Goal: Task Accomplishment & Management: Use online tool/utility

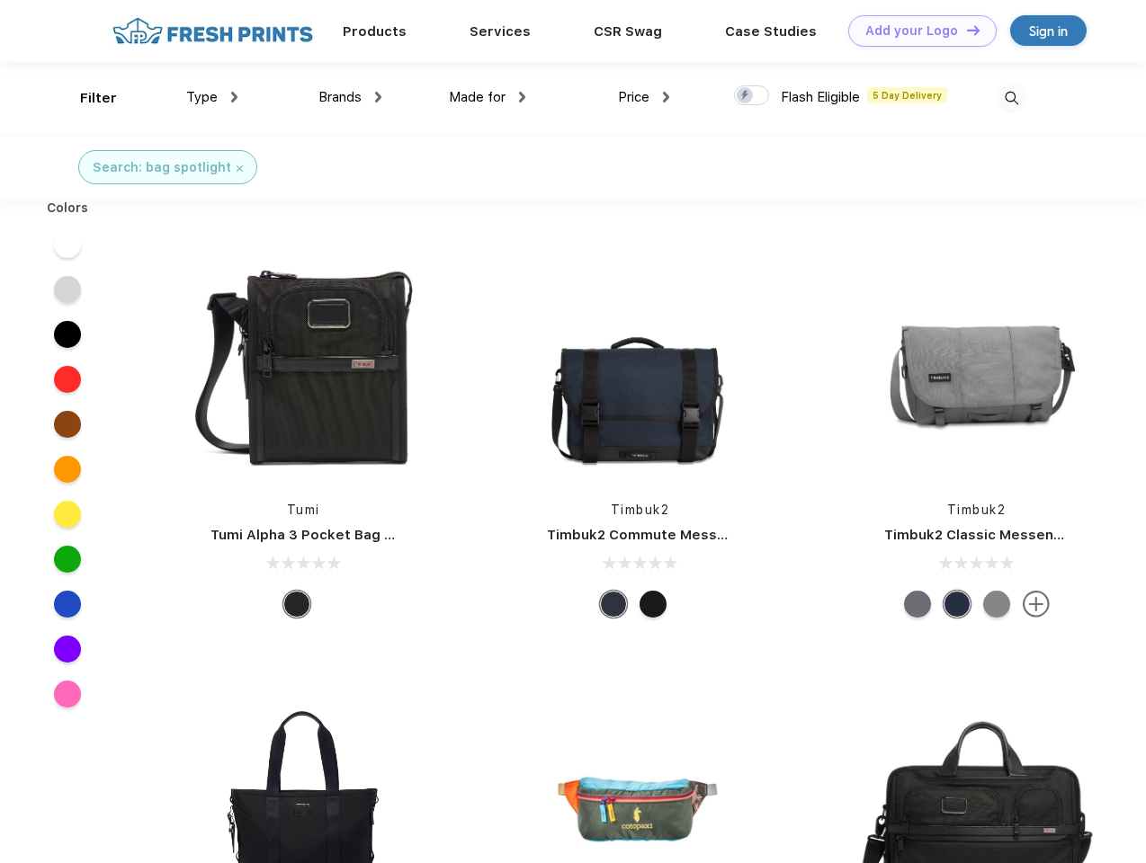
scroll to position [1, 0]
click at [915, 31] on link "Add your Logo Design Tool" at bounding box center [922, 30] width 148 height 31
click at [0, 0] on div "Design Tool" at bounding box center [0, 0] width 0 height 0
click at [965, 30] on link "Add your Logo Design Tool" at bounding box center [922, 30] width 148 height 31
click at [86, 98] on div "Filter" at bounding box center [98, 98] width 37 height 21
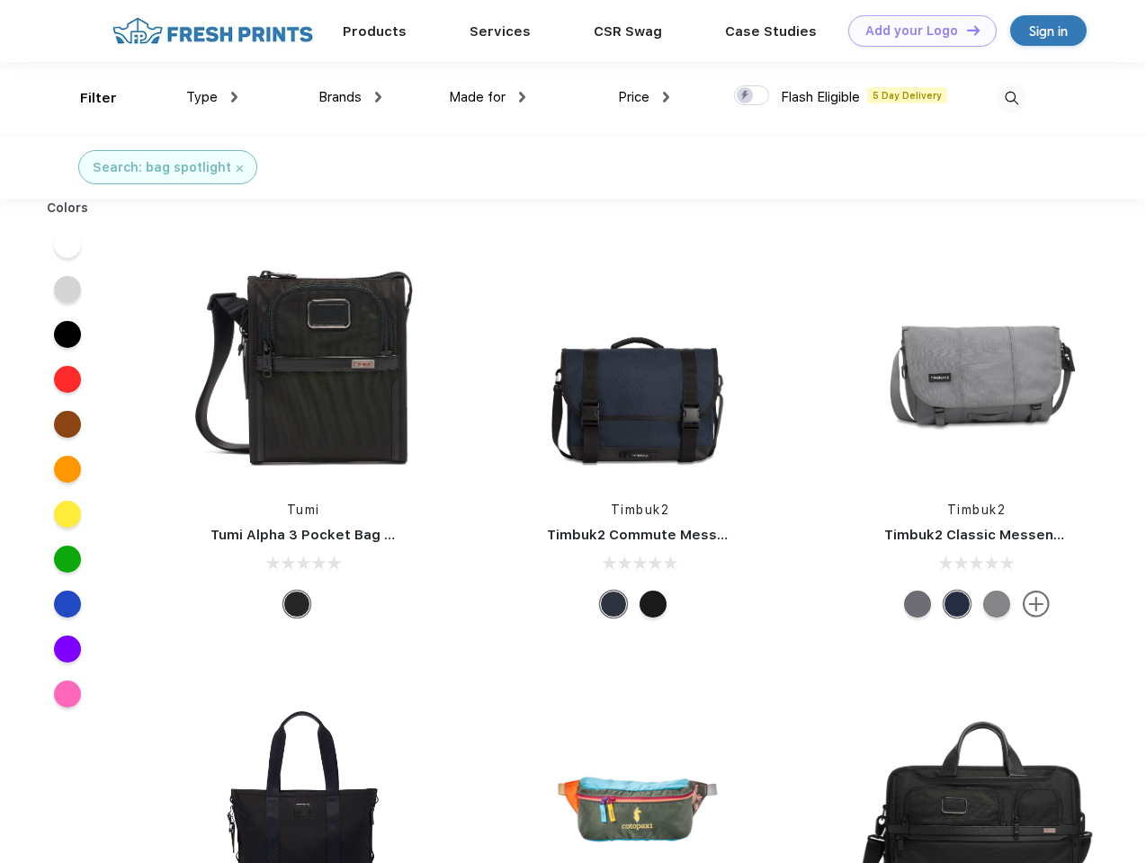
click at [212, 97] on span "Type" at bounding box center [201, 97] width 31 height 16
click at [350, 97] on span "Brands" at bounding box center [339, 97] width 43 height 16
click at [487, 97] on span "Made for" at bounding box center [477, 97] width 57 height 16
click at [644, 97] on span "Price" at bounding box center [633, 97] width 31 height 16
click at [752, 96] on div at bounding box center [751, 95] width 35 height 20
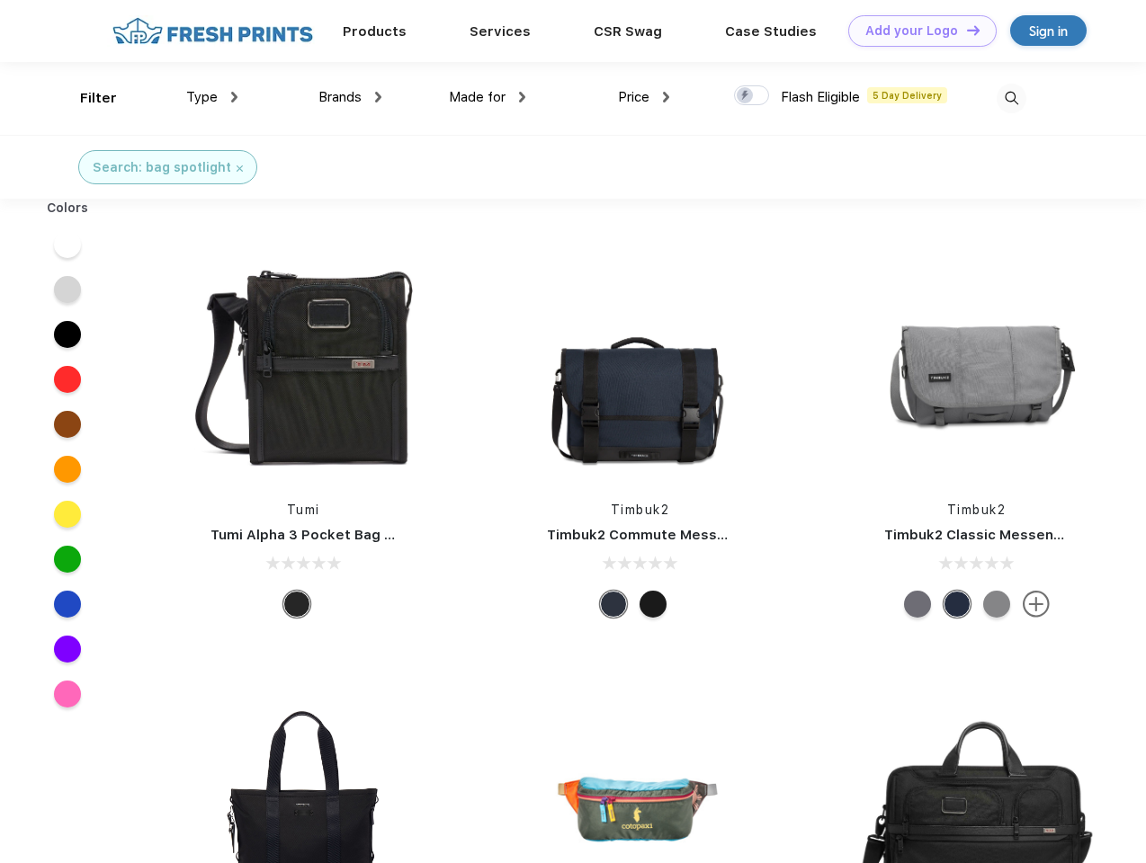
click at [745, 96] on input "checkbox" at bounding box center [740, 91] width 12 height 12
click at [1011, 98] on img at bounding box center [1011, 99] width 30 height 30
